Goal: Task Accomplishment & Management: Manage account settings

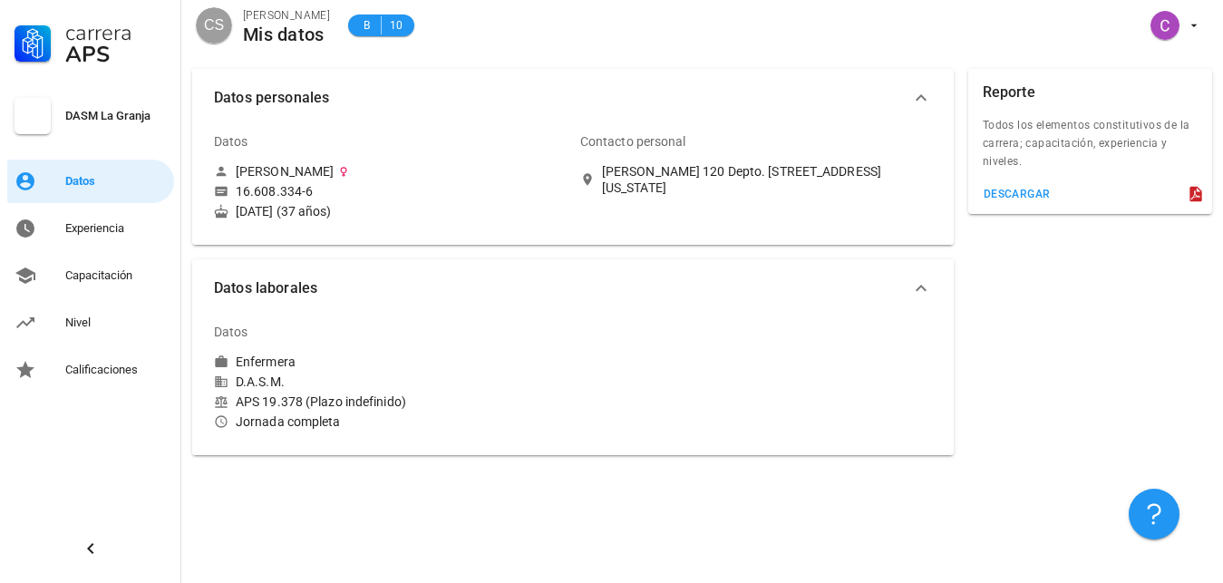
click at [357, 226] on div "Datos [PERSON_NAME] 16.608.334-6 [DATE] (37 años)" at bounding box center [390, 171] width 366 height 118
click at [306, 345] on div "Datos" at bounding box center [368, 332] width 308 height 44
click at [105, 222] on div "Experiencia" at bounding box center [116, 228] width 102 height 15
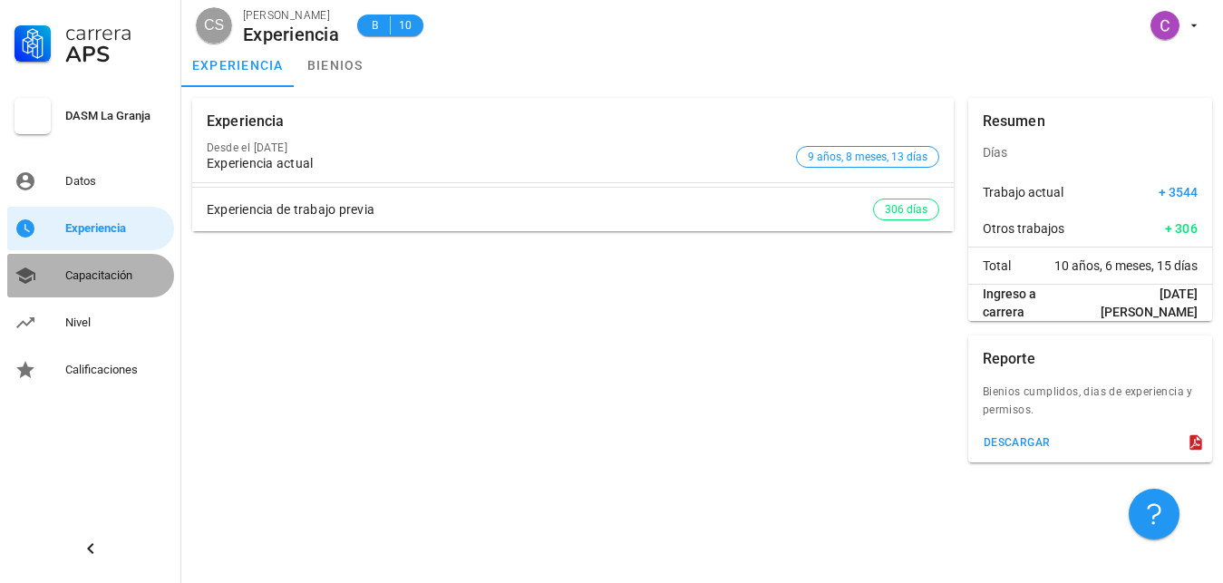
click at [74, 284] on div "Capacitación" at bounding box center [116, 275] width 102 height 29
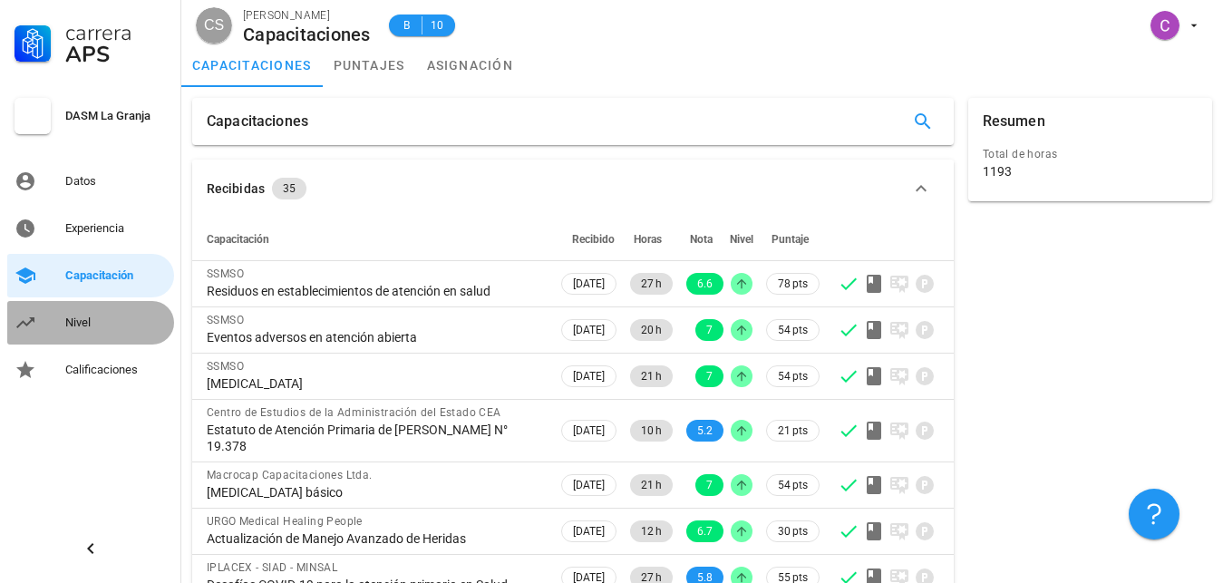
click at [119, 326] on div "Nivel" at bounding box center [116, 323] width 102 height 15
